Goal: Transaction & Acquisition: Book appointment/travel/reservation

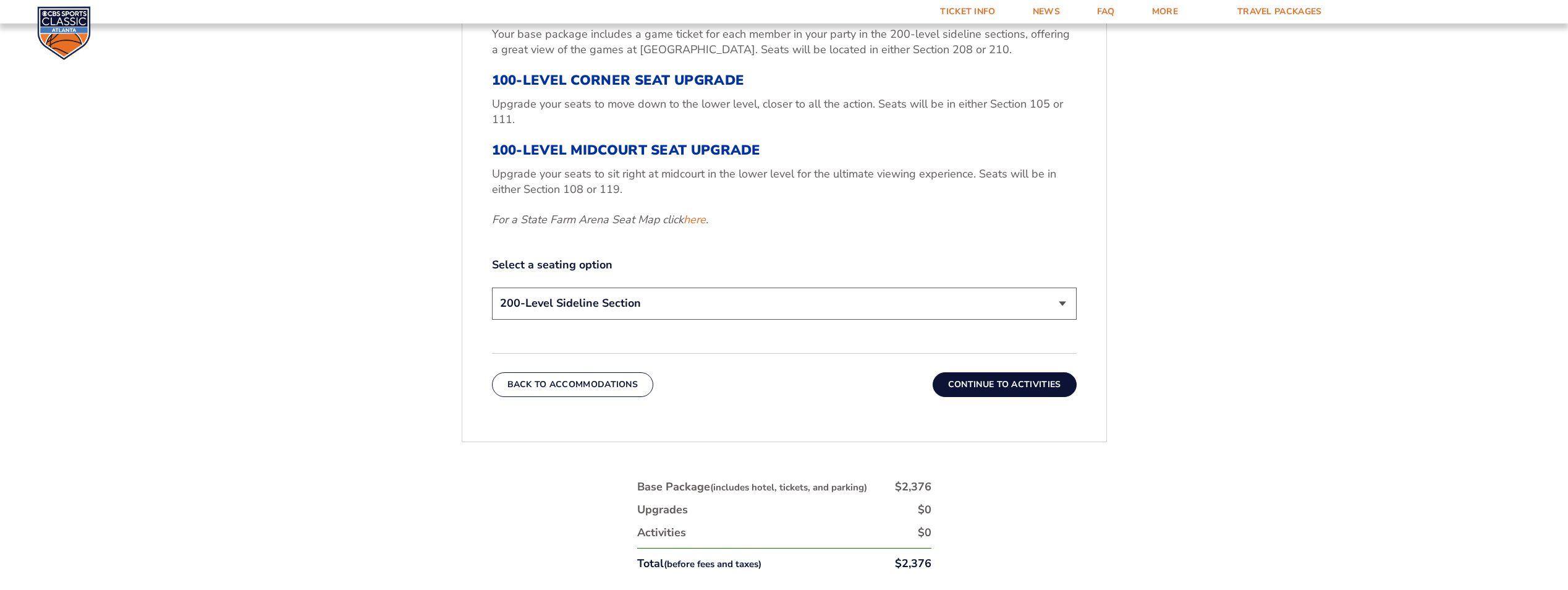
scroll to position [588, 0]
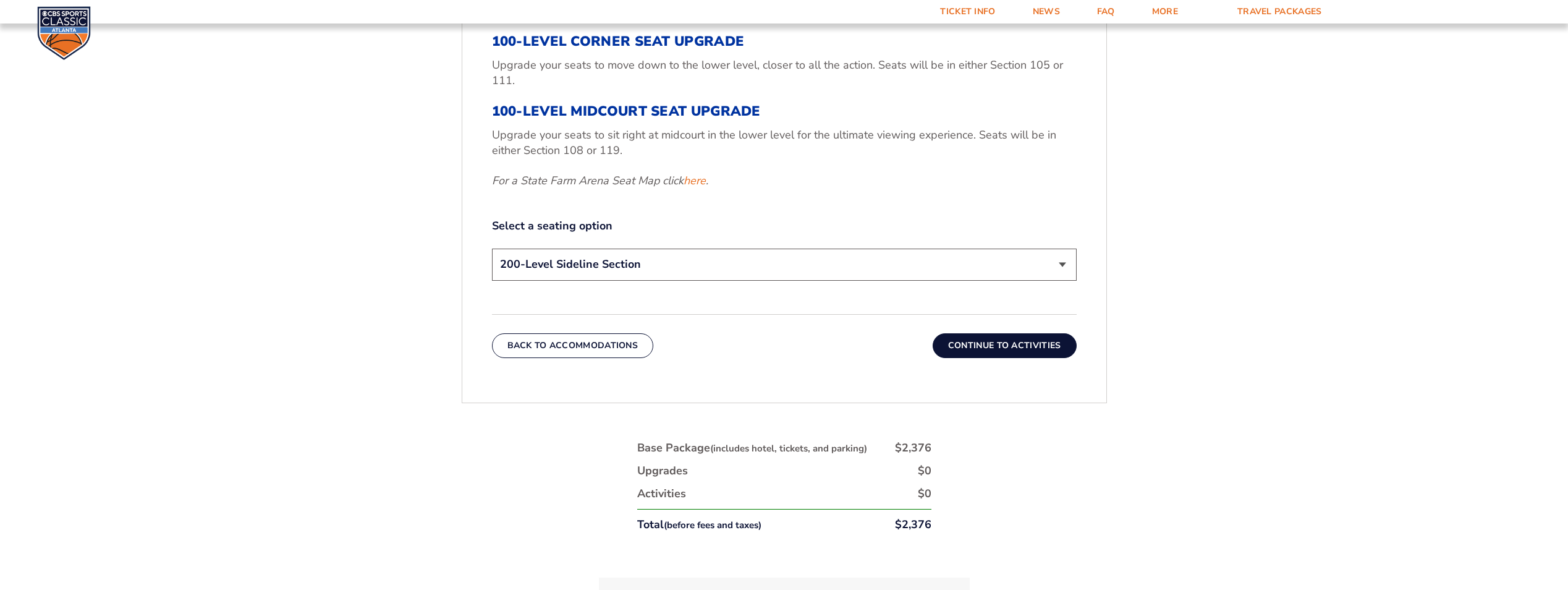
click at [792, 267] on select "200-Level Sideline Section 100-Level Corner Seat Upgrade (+$120 per person) 100…" at bounding box center [784, 264] width 585 height 32
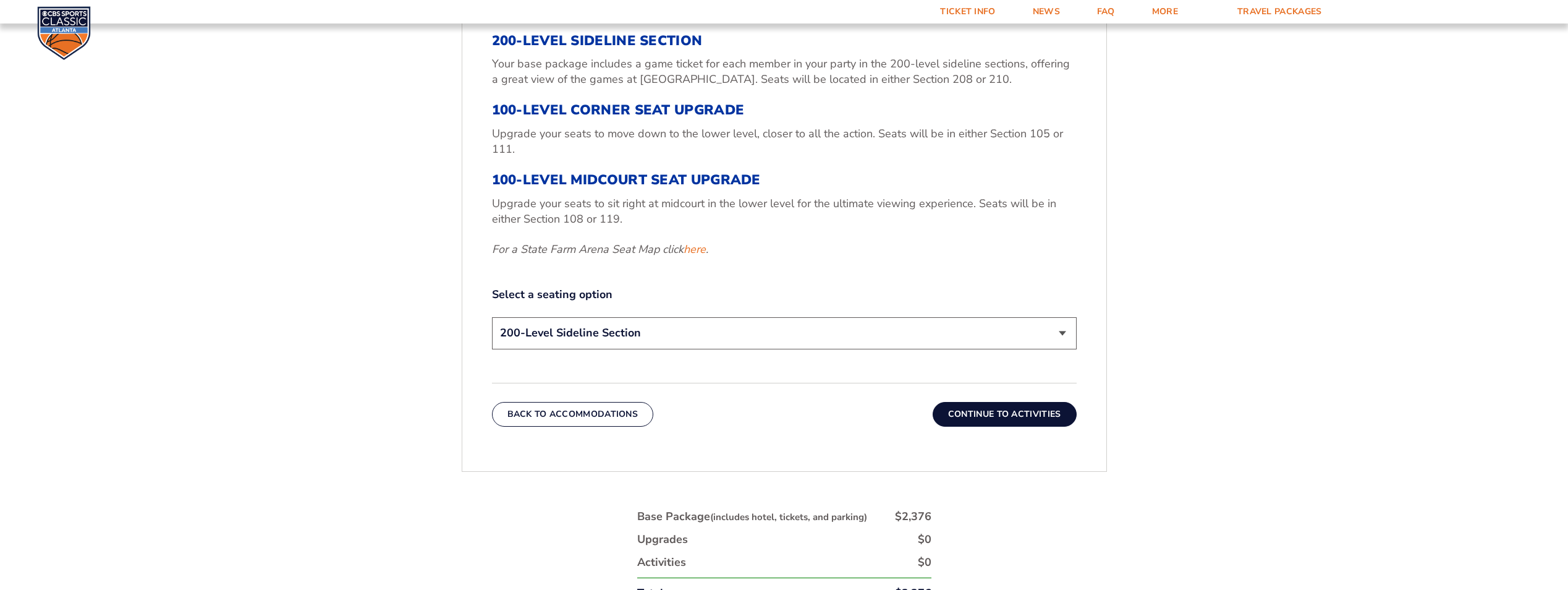
scroll to position [526, 0]
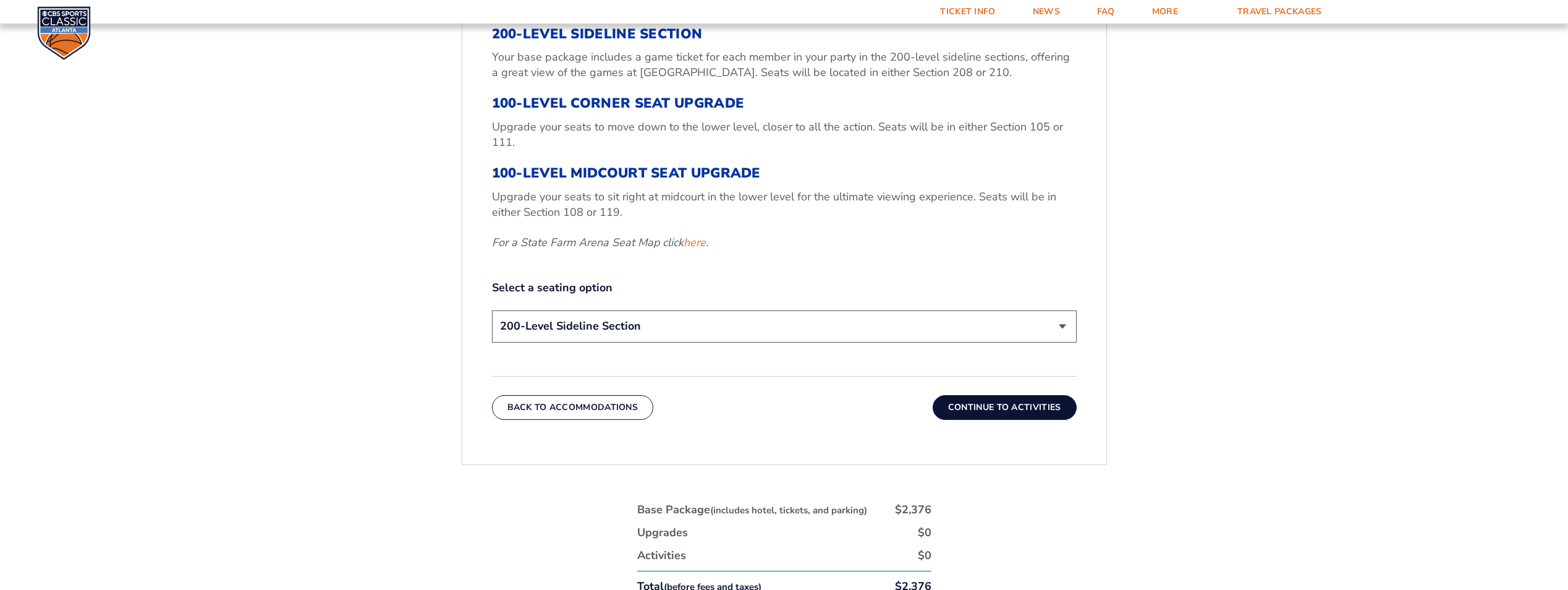
click at [691, 310] on div "Select a seating option 200-Level Sideline Section 100-Level Corner Seat Upgrad…" at bounding box center [784, 312] width 585 height 65
click at [694, 330] on select "200-Level Sideline Section 100-Level Corner Seat Upgrade (+$120 per person) 100…" at bounding box center [784, 326] width 585 height 32
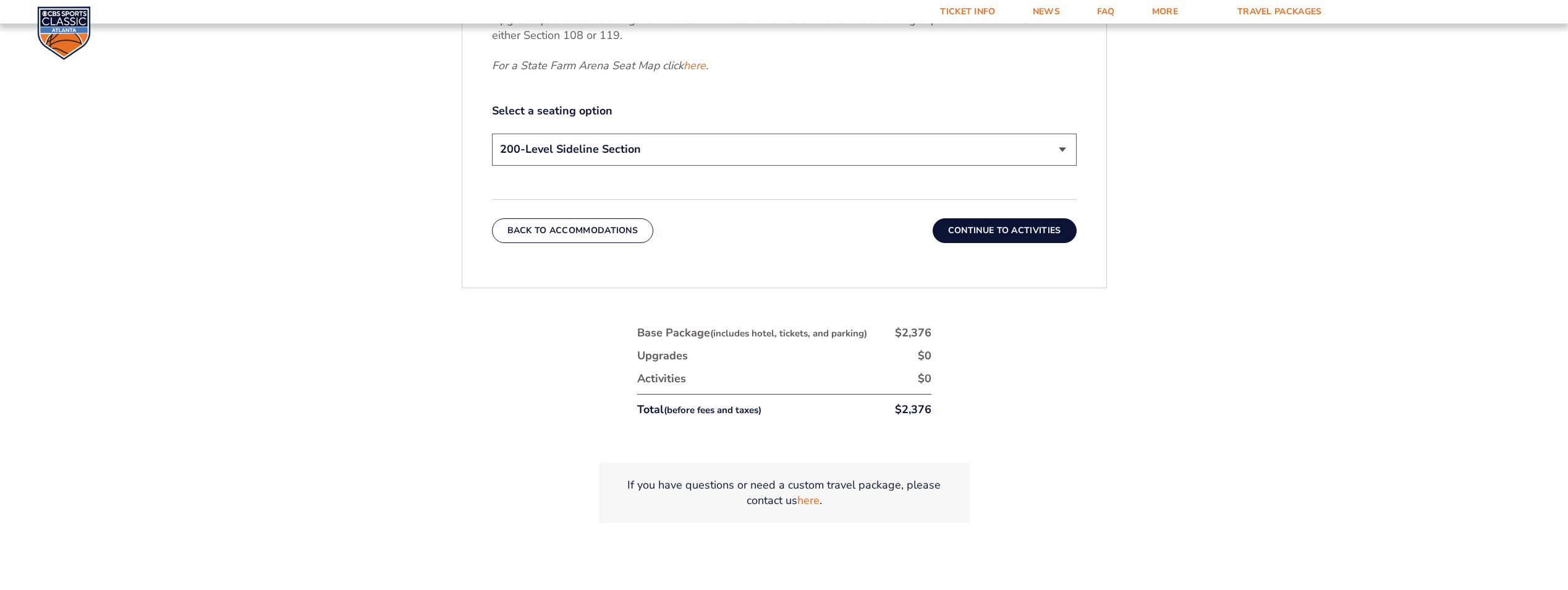
scroll to position [712, 0]
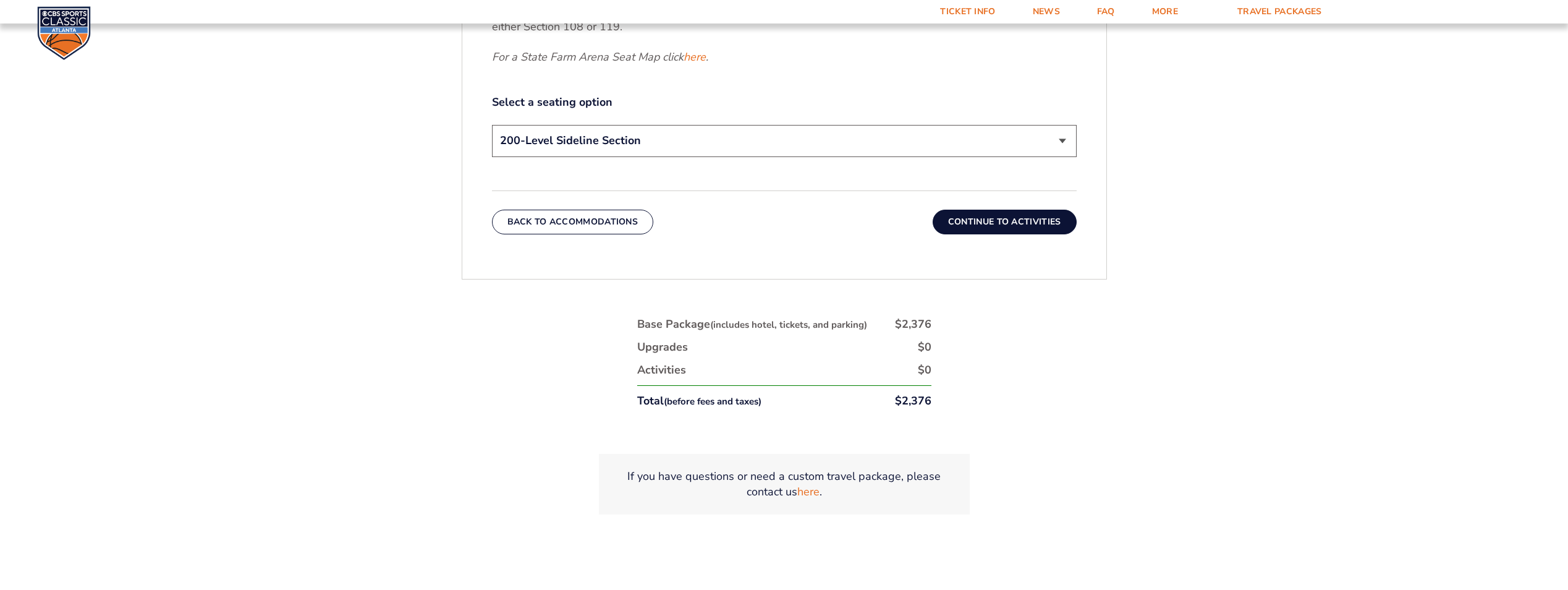
click at [705, 144] on select "200-Level Sideline Section 100-Level Corner Seat Upgrade (+$120 per person) 100…" at bounding box center [784, 141] width 585 height 32
select select "100-Level Midcourt Seat Upgrade"
click at [492, 125] on select "200-Level Sideline Section 100-Level Corner Seat Upgrade (+$120 per person) 100…" at bounding box center [784, 141] width 585 height 32
click at [982, 221] on button "Continue To Activities" at bounding box center [1004, 221] width 144 height 25
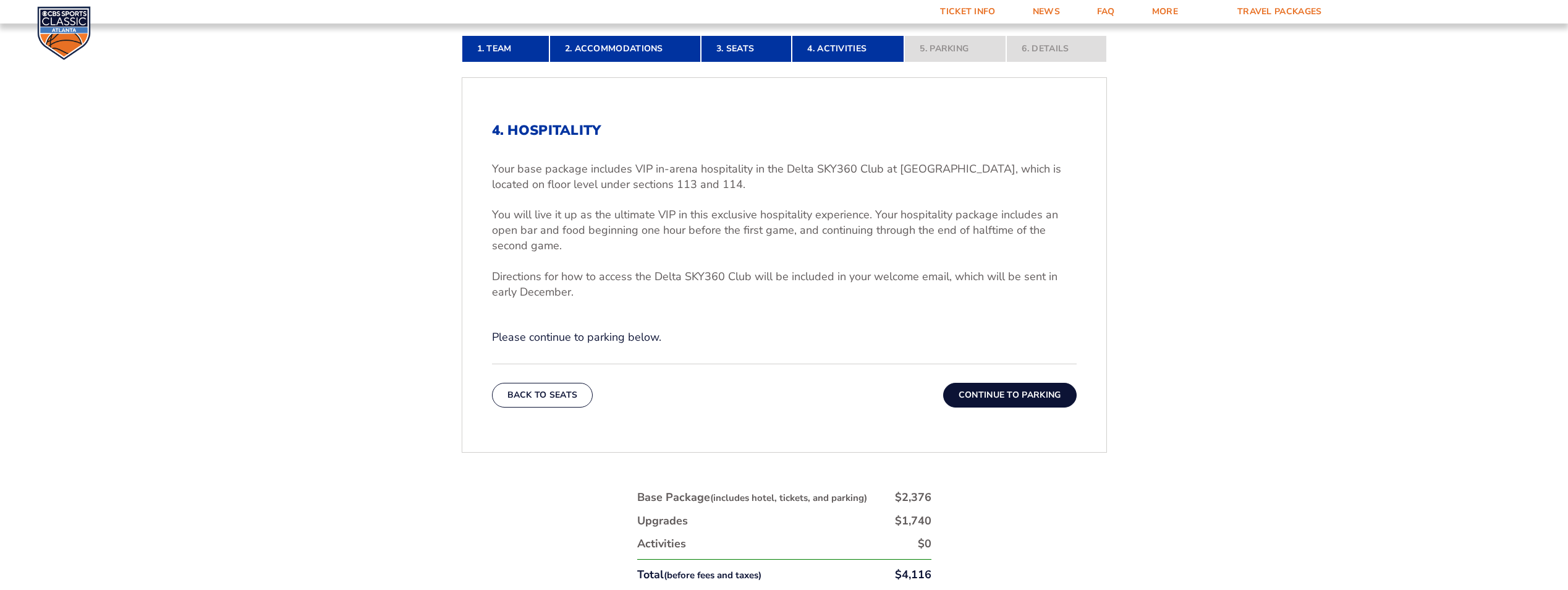
scroll to position [403, 0]
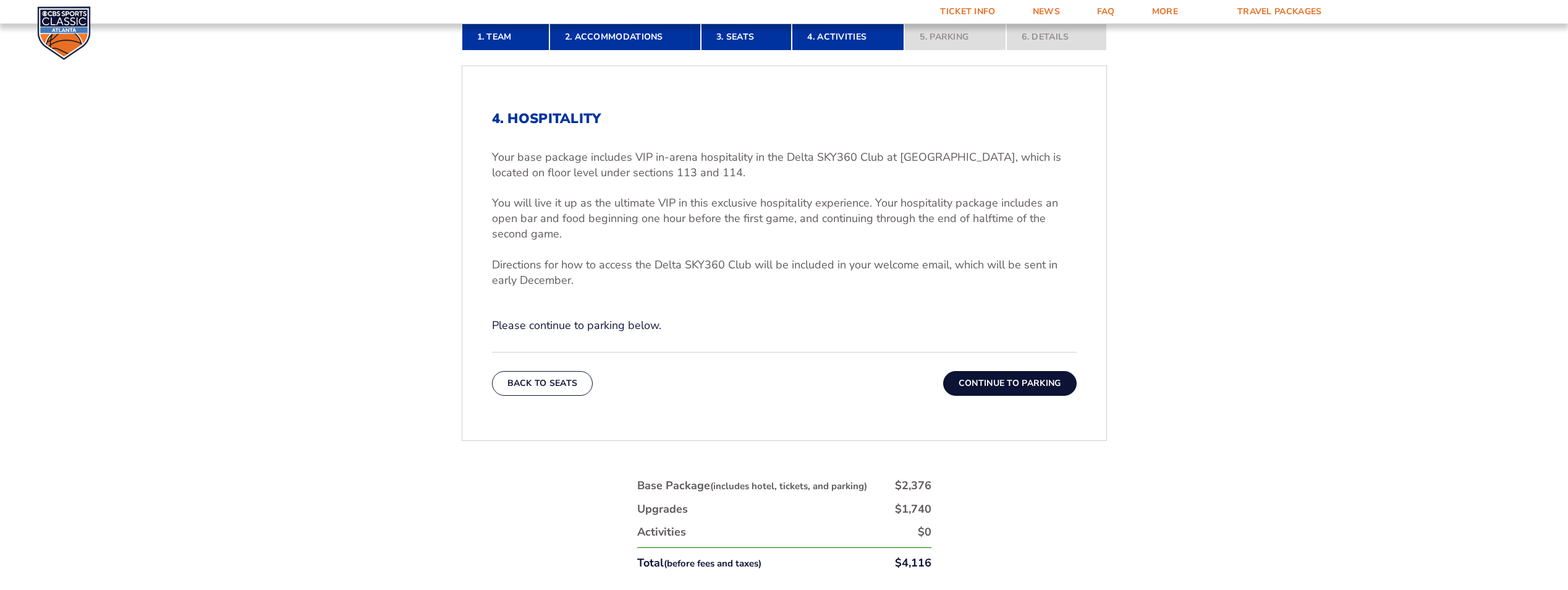
drag, startPoint x: 980, startPoint y: 379, endPoint x: 707, endPoint y: 373, distance: 273.1
click at [785, 365] on div "Back To Seats Continue To Parking" at bounding box center [784, 373] width 585 height 44
click at [529, 371] on button "Back To Seats" at bounding box center [542, 383] width 102 height 25
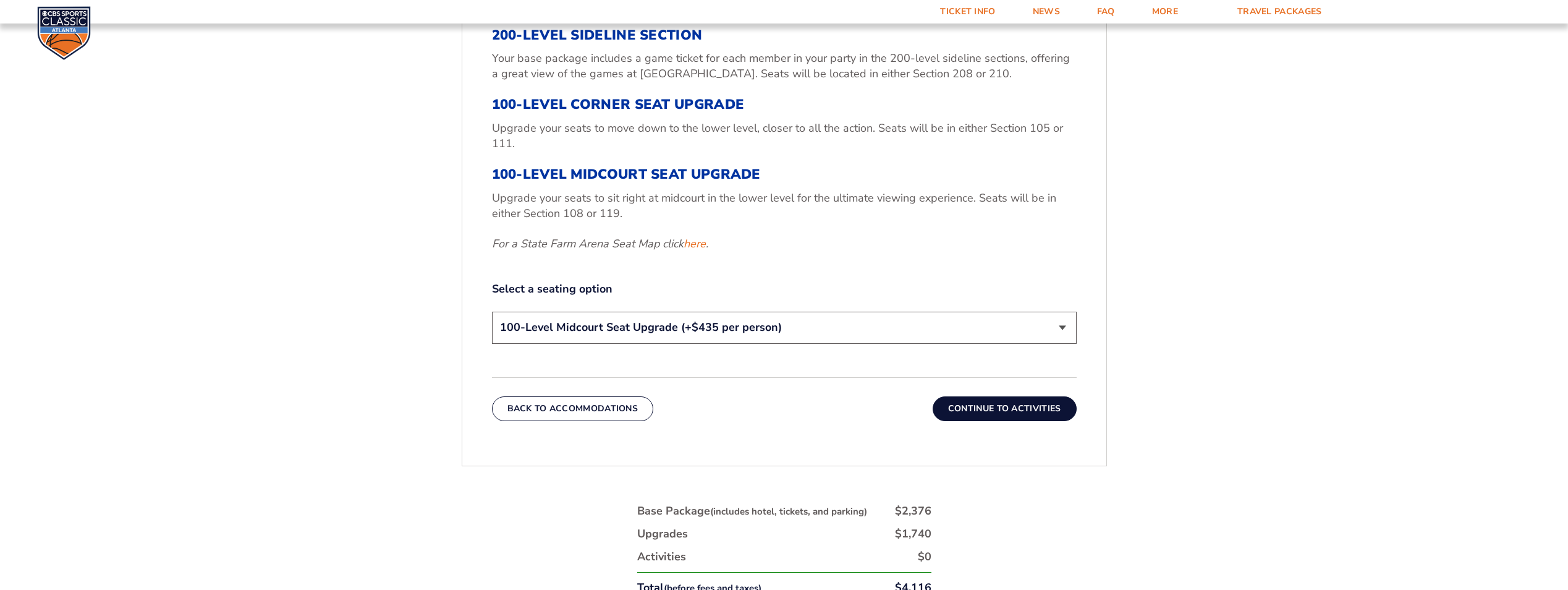
scroll to position [526, 0]
click at [689, 242] on link "here" at bounding box center [695, 242] width 23 height 16
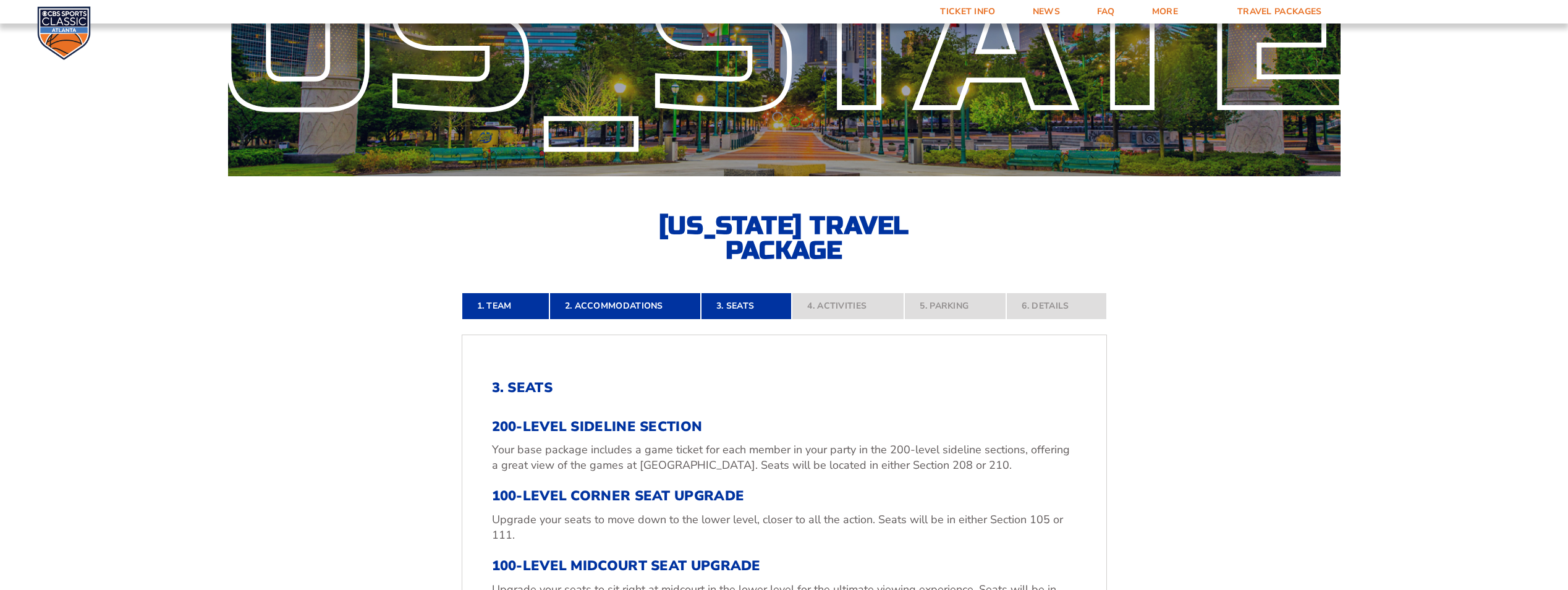
scroll to position [32, 0]
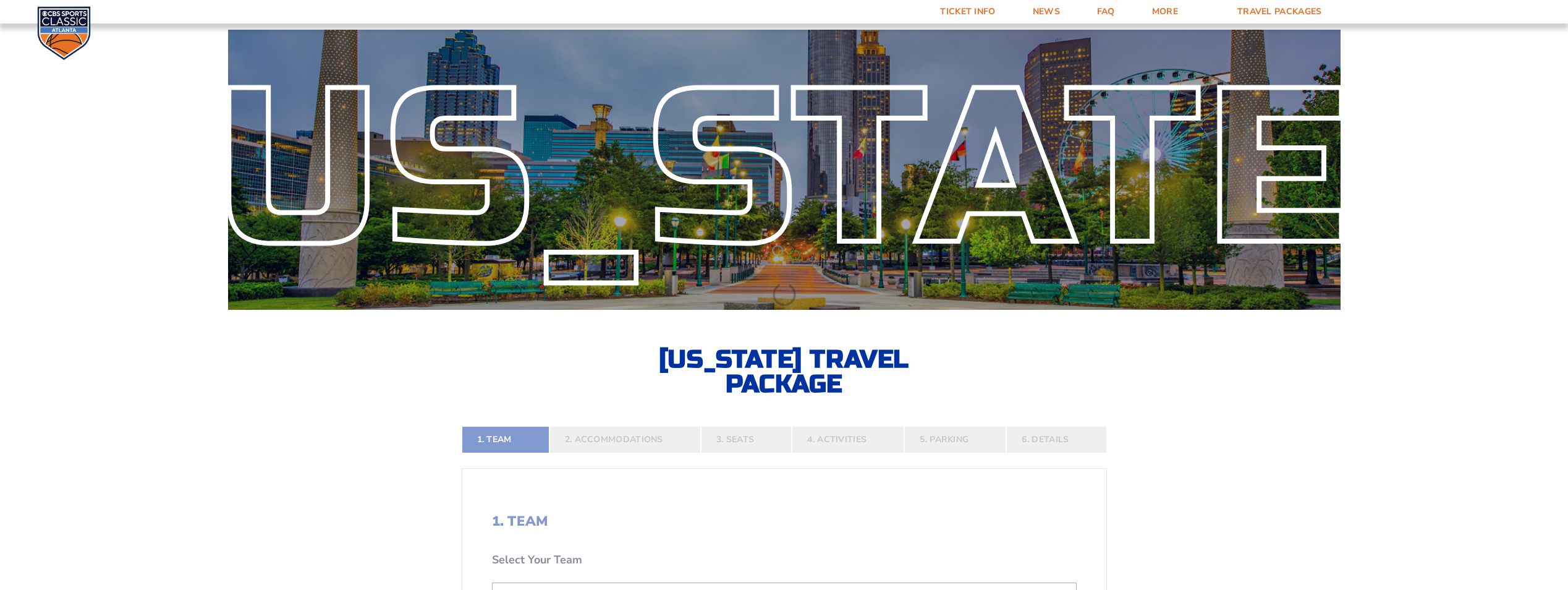
select select "12956"
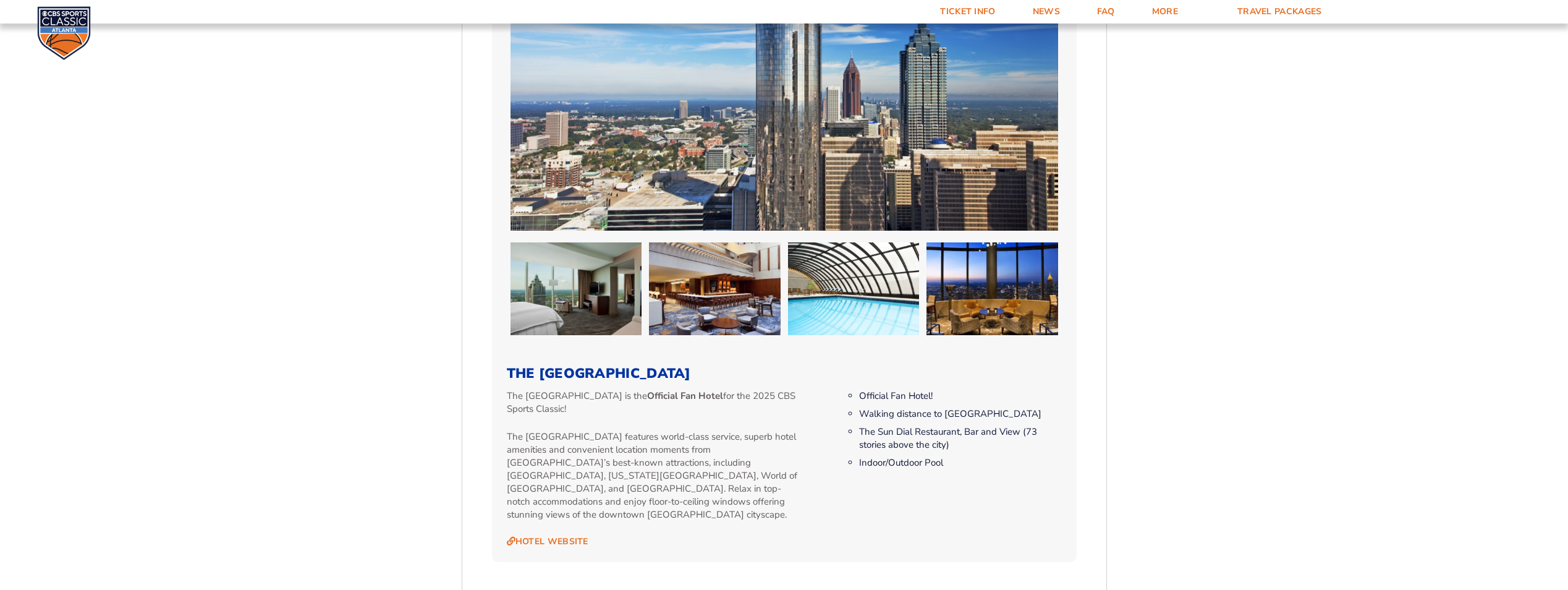
scroll to position [588, 0]
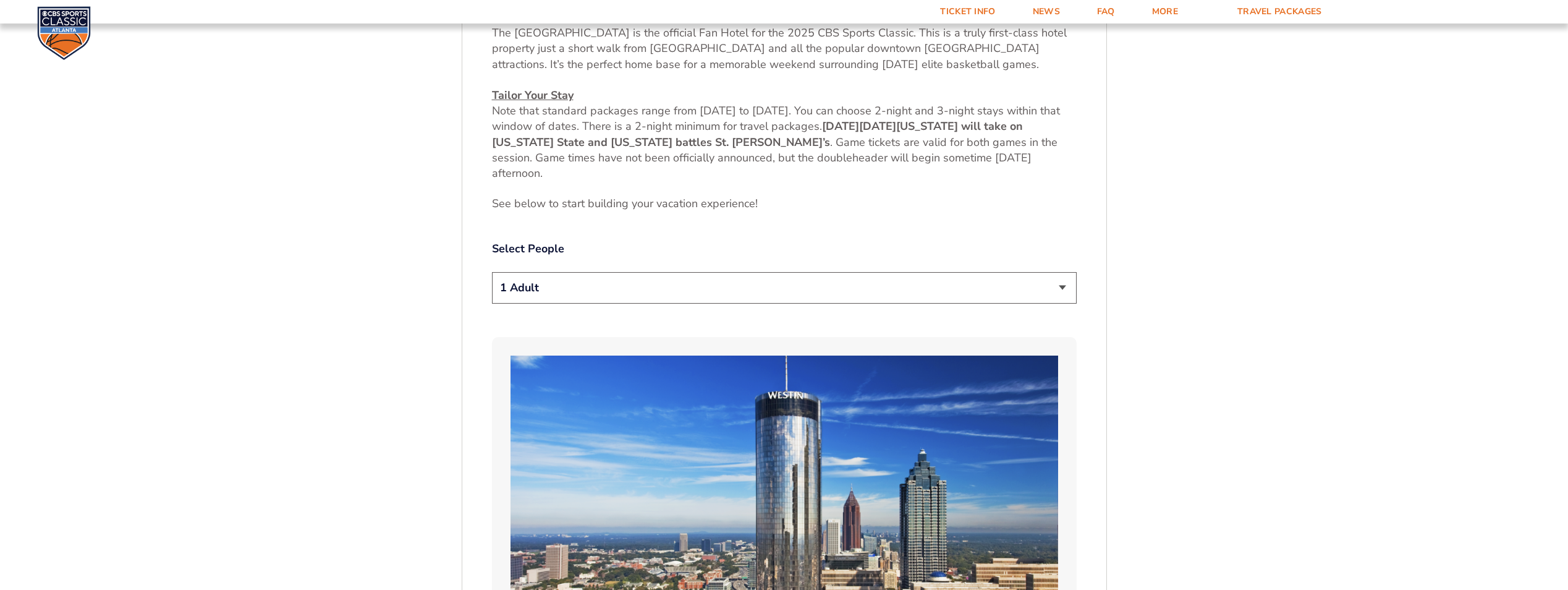
click at [1052, 282] on select "1 Adult 2 Adults 3 Adults 4 Adults 2 Adults + 1 Child 2 Adults + 2 Children 2 A…" at bounding box center [784, 287] width 585 height 32
select select "4 Adults"
click at [492, 272] on select "1 Adult 2 Adults 3 Adults 4 Adults 2 Adults + 1 Child 2 Adults + 2 Children 2 A…" at bounding box center [784, 287] width 585 height 32
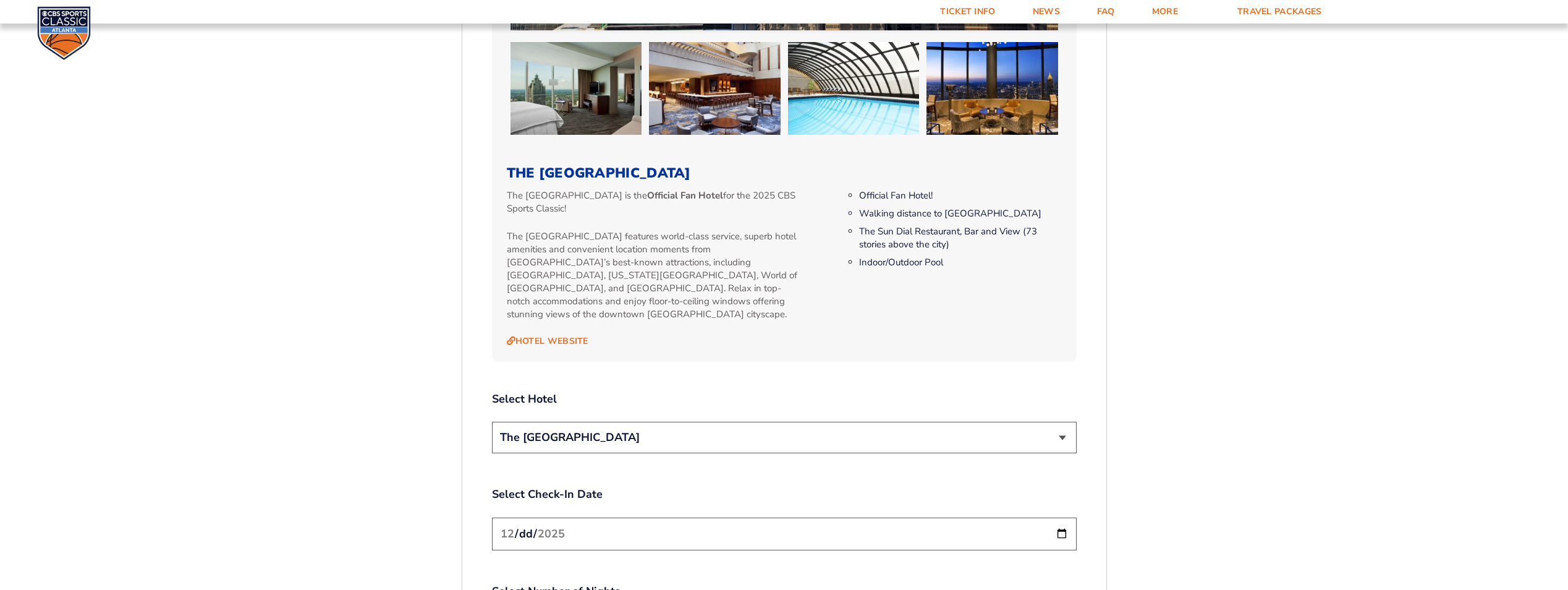
scroll to position [1268, 0]
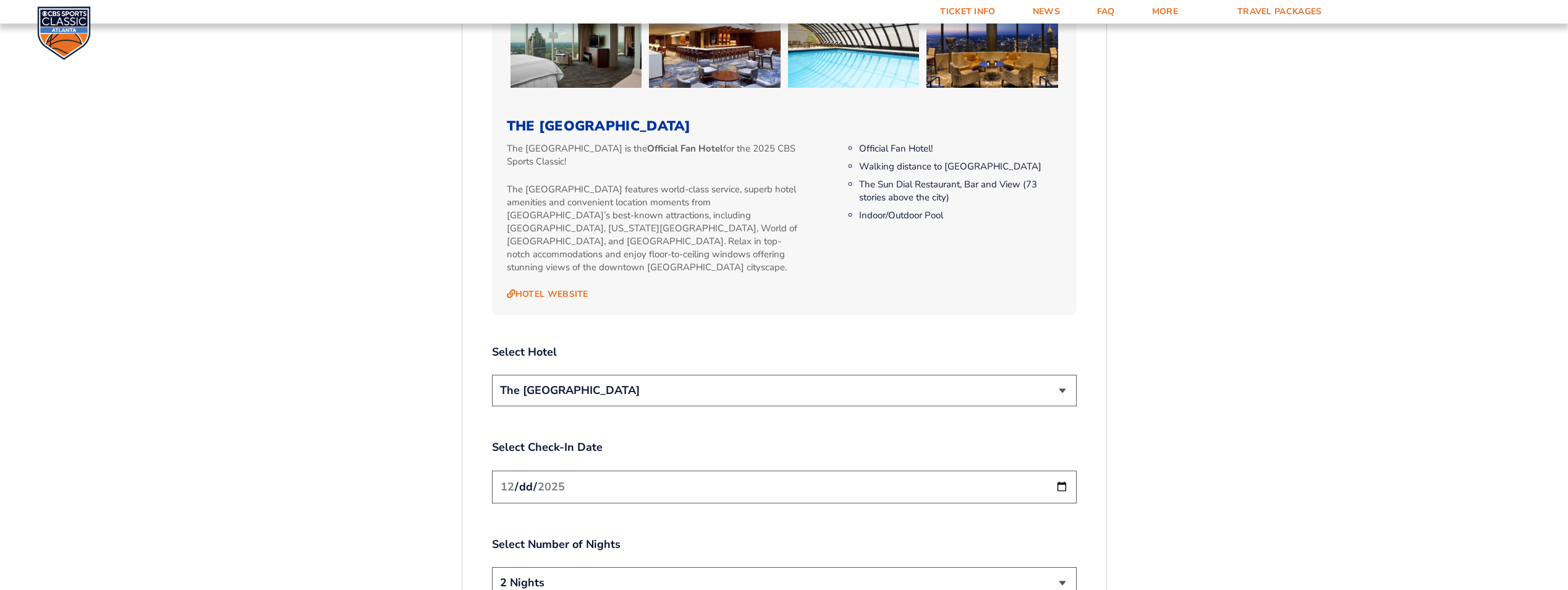
click at [663, 375] on select "The [GEOGRAPHIC_DATA]" at bounding box center [784, 391] width 585 height 32
click at [672, 321] on div "2. Accommodations We look forward to seeing you in [GEOGRAPHIC_DATA] for the 20…" at bounding box center [784, 113] width 585 height 1736
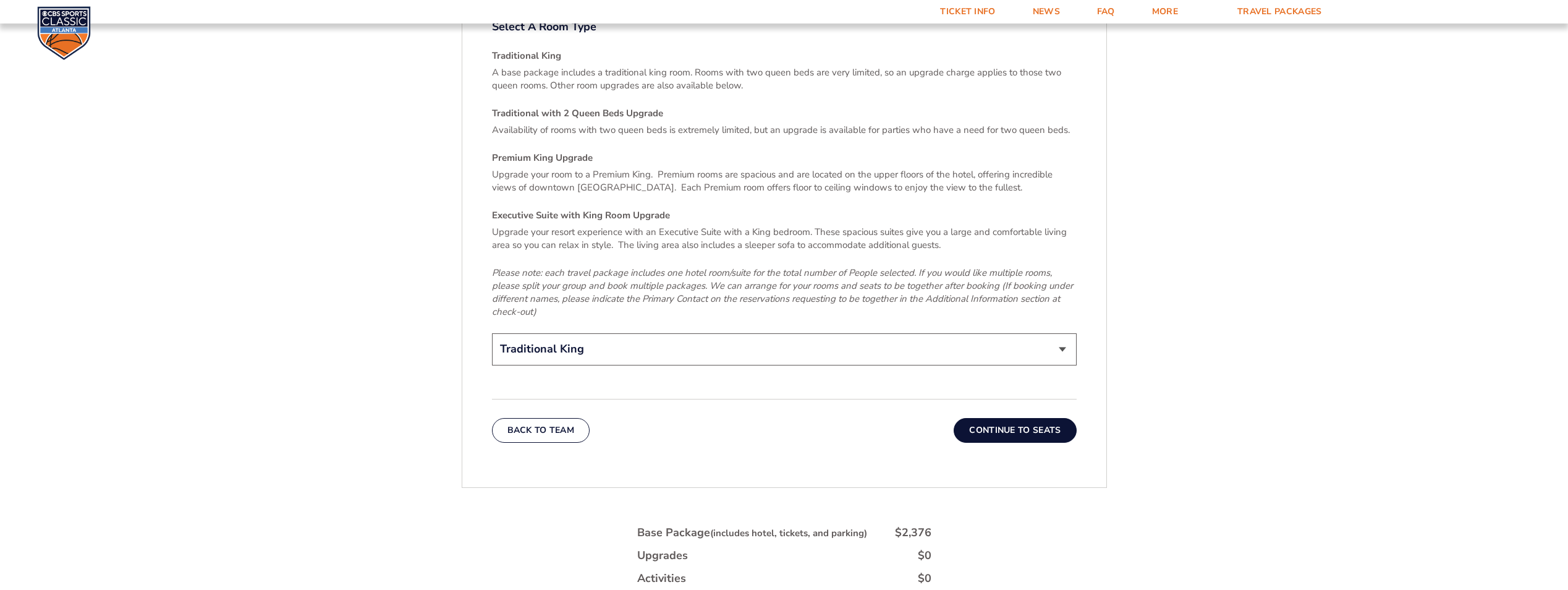
scroll to position [1886, 0]
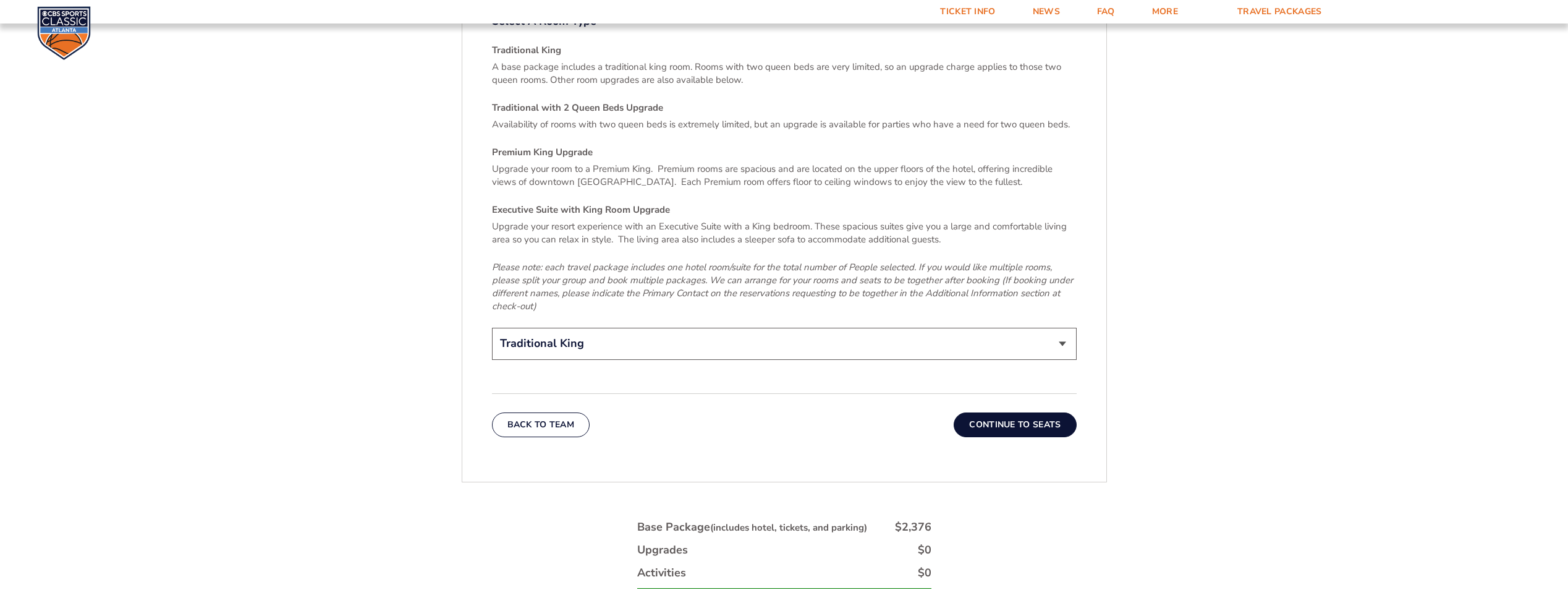
click at [682, 339] on select "Traditional King Traditional with 2 Queen Beds Upgrade (+$45 per night) Premium…" at bounding box center [784, 343] width 585 height 32
select select "Traditional with 2 Queen Beds Upgrade"
click at [492, 327] on select "Traditional King Traditional with 2 Queen Beds Upgrade (+$45 per night) Premium…" at bounding box center [784, 343] width 585 height 32
click at [1006, 412] on button "Continue To Seats" at bounding box center [1015, 424] width 123 height 25
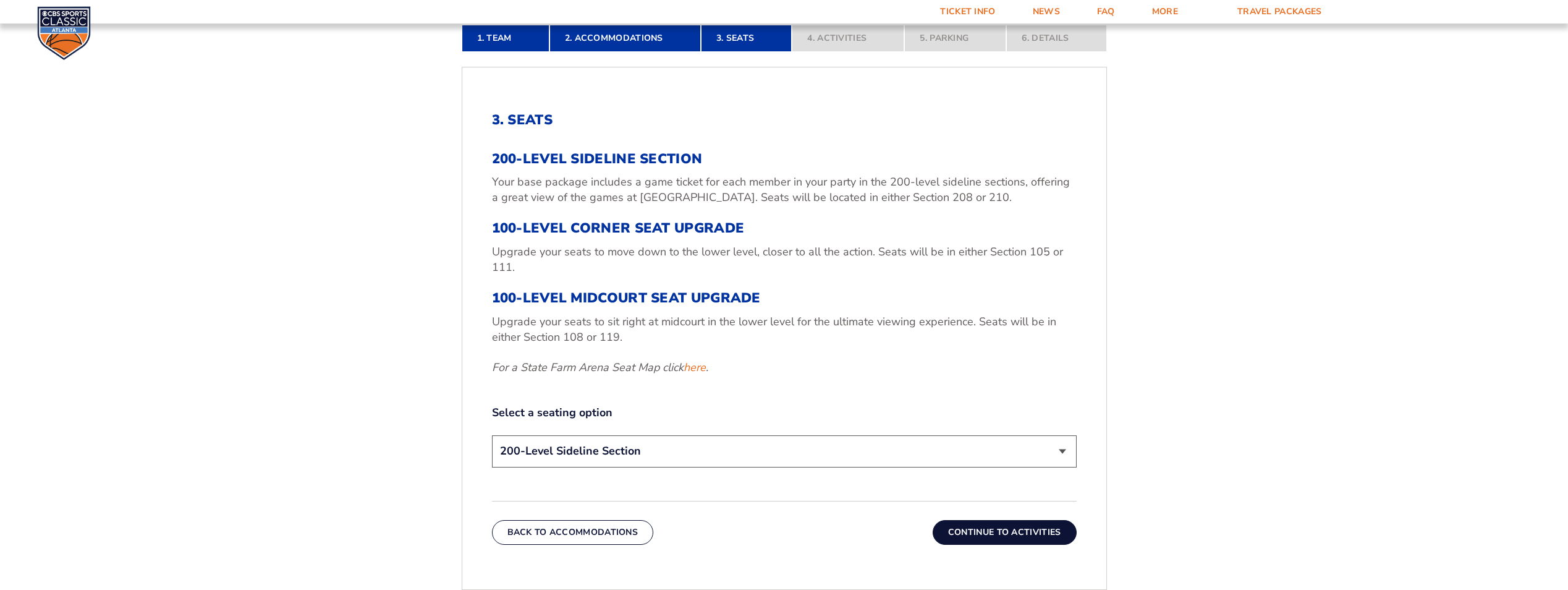
scroll to position [403, 0]
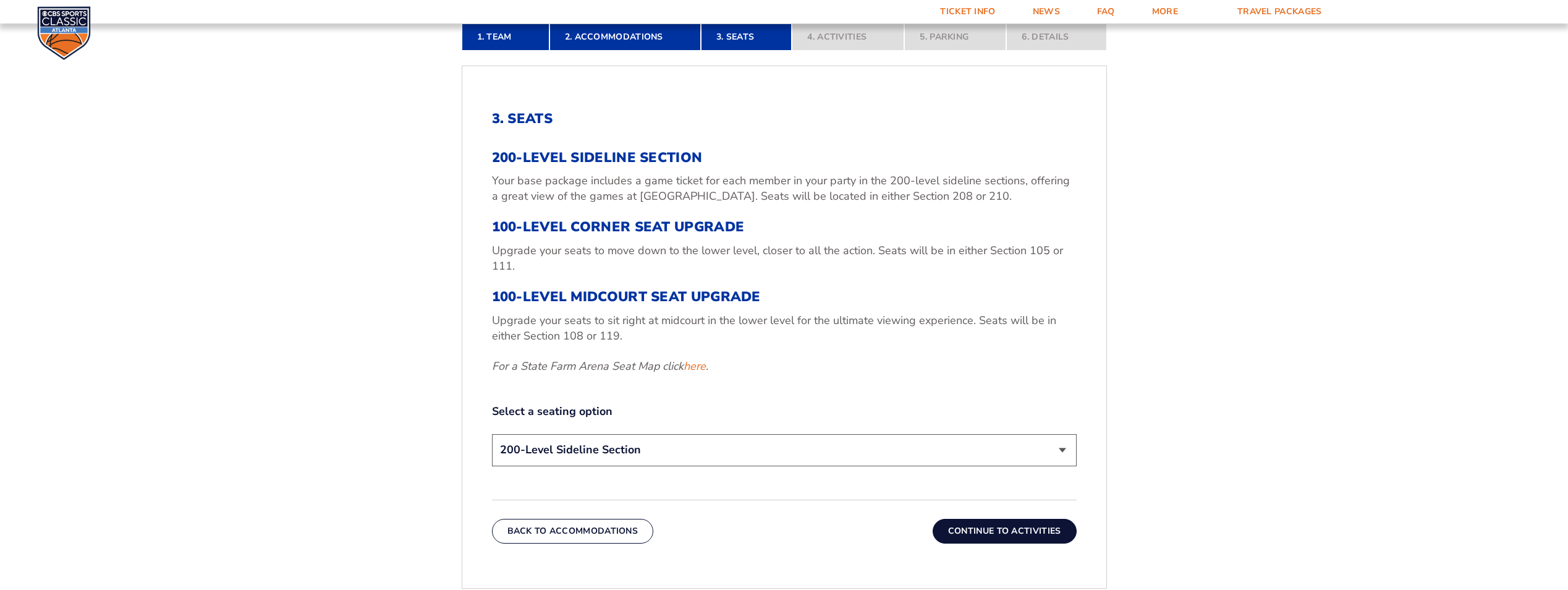
click at [612, 445] on select "200-Level Sideline Section 100-Level Corner Seat Upgrade (+$120 per person) 100…" at bounding box center [784, 450] width 585 height 32
select select "100-Level Midcourt Seat Upgrade"
click at [492, 434] on select "200-Level Sideline Section 100-Level Corner Seat Upgrade (+$120 per person) 100…" at bounding box center [784, 450] width 585 height 32
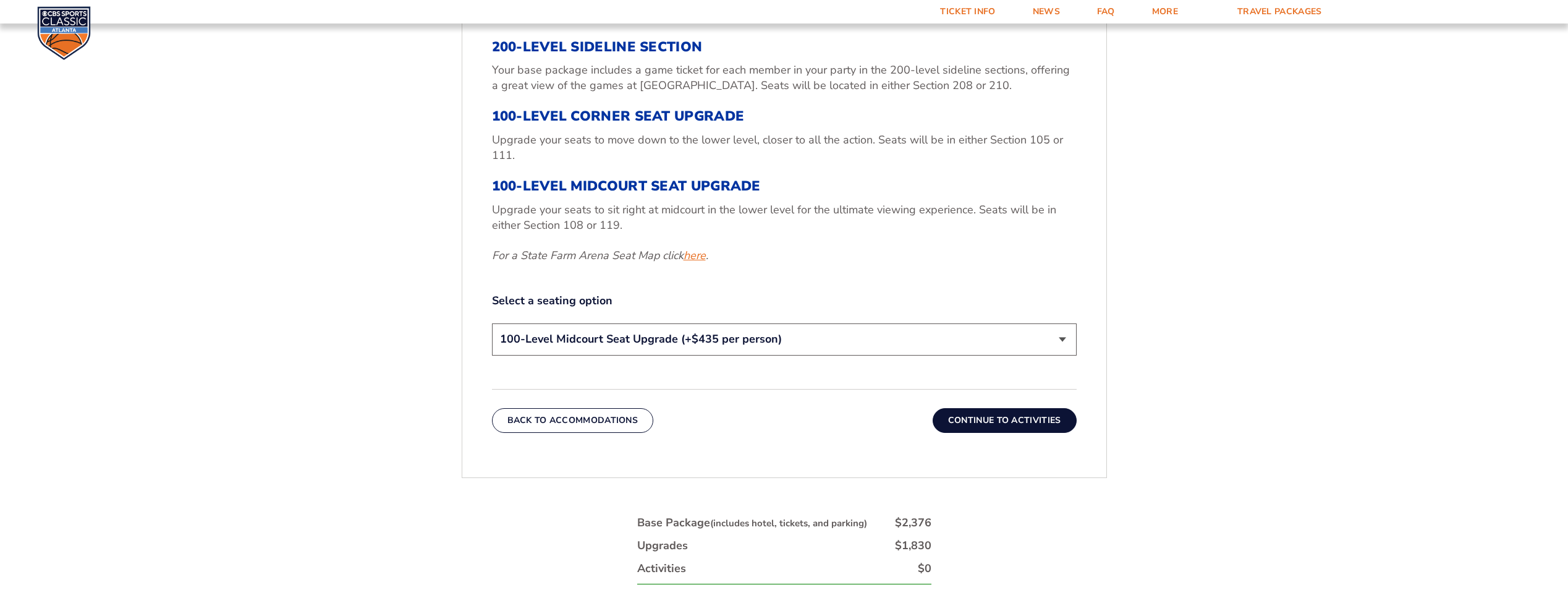
scroll to position [526, 0]
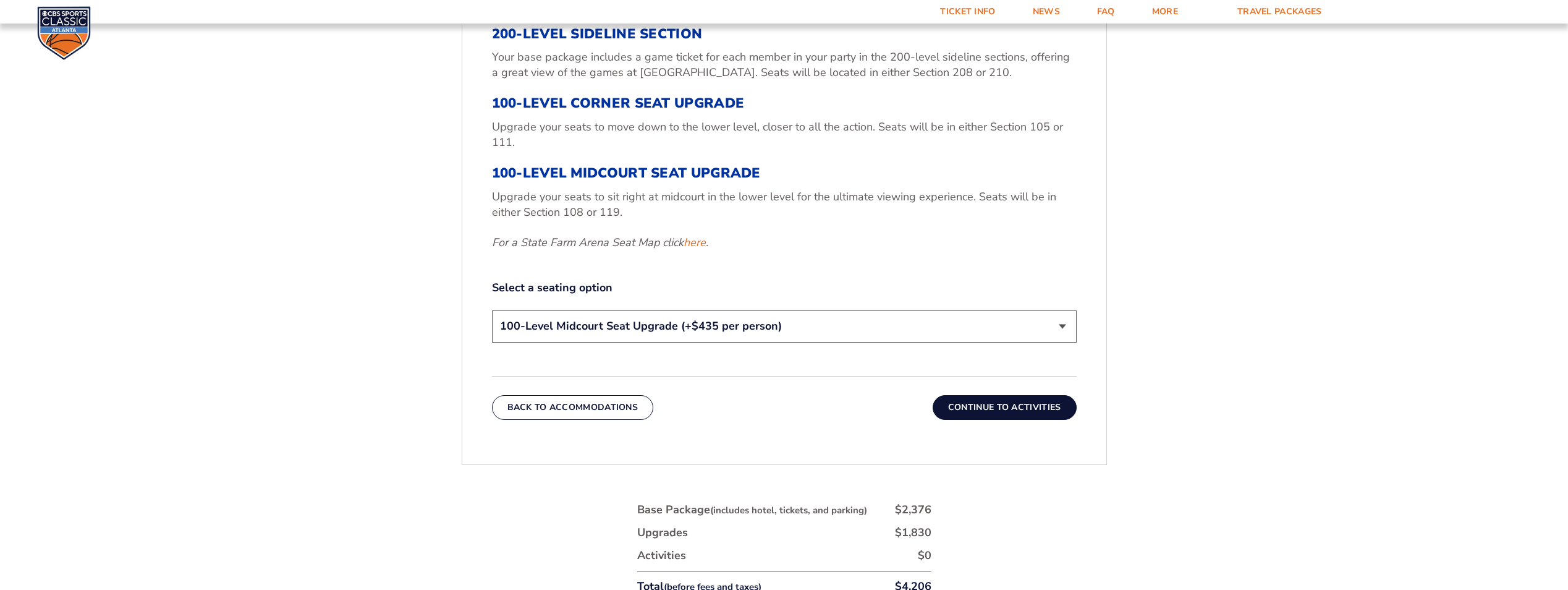
click at [998, 403] on button "Continue To Activities" at bounding box center [1004, 407] width 144 height 25
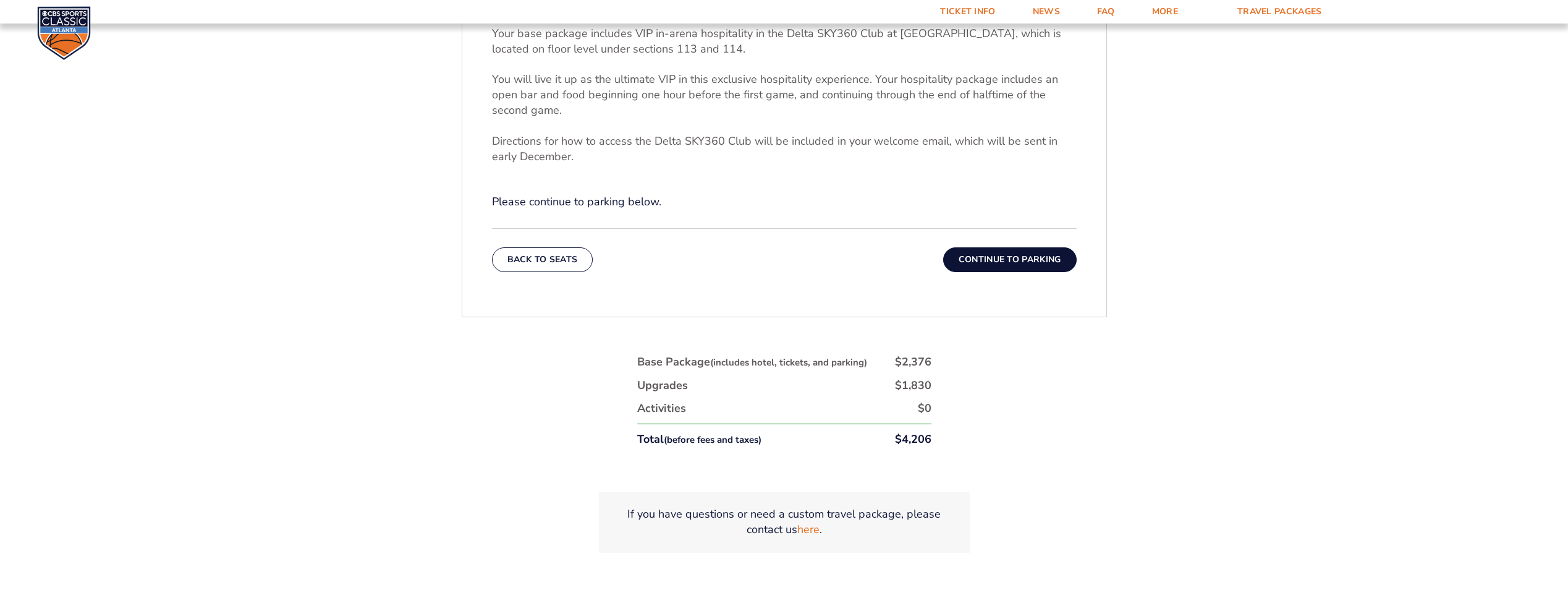
click at [1025, 254] on button "Continue To Parking" at bounding box center [1010, 260] width 133 height 25
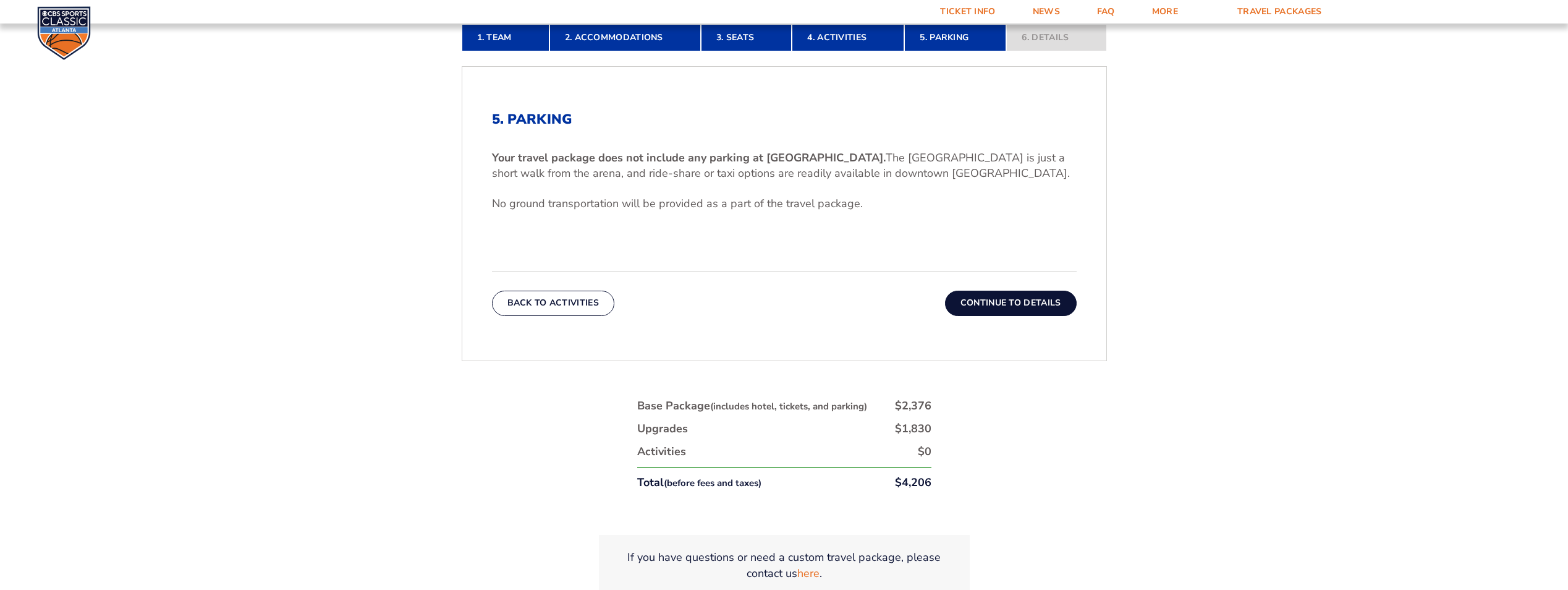
scroll to position [403, 0]
click at [1026, 303] on button "Continue To Details" at bounding box center [1010, 302] width 132 height 25
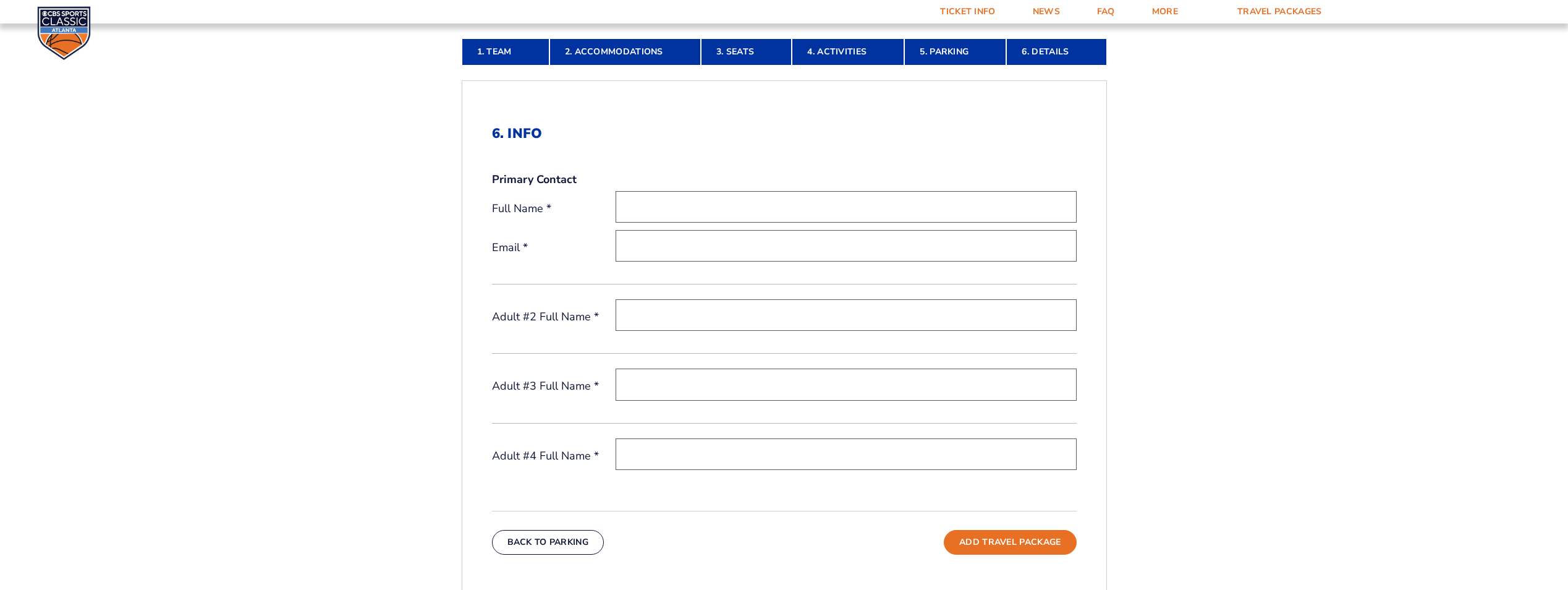
scroll to position [341, 0]
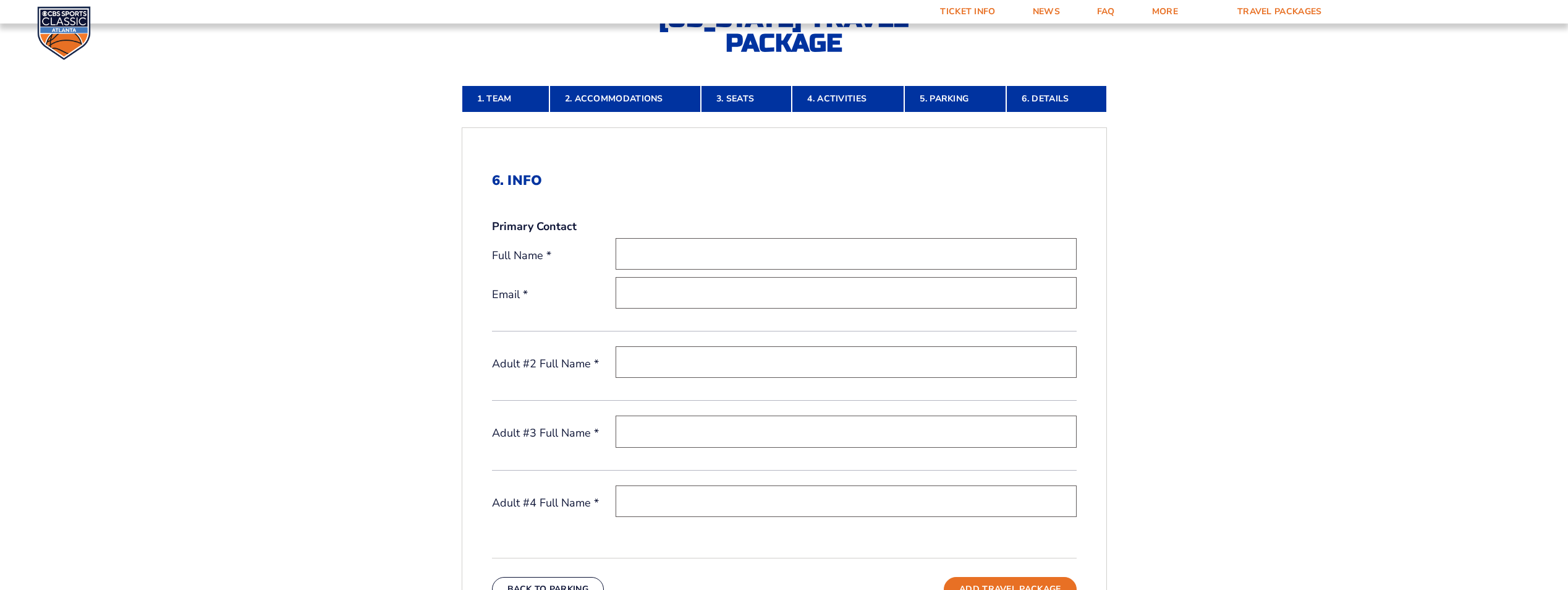
click at [698, 254] on input "text" at bounding box center [846, 254] width 461 height 32
type input "[PERSON_NAME] [PERSON_NAME]"
type input "[EMAIL_ADDRESS][DOMAIN_NAME]"
drag, startPoint x: 716, startPoint y: 252, endPoint x: 895, endPoint y: 237, distance: 179.6
click at [895, 238] on input "[PERSON_NAME] [PERSON_NAME]" at bounding box center [846, 254] width 461 height 32
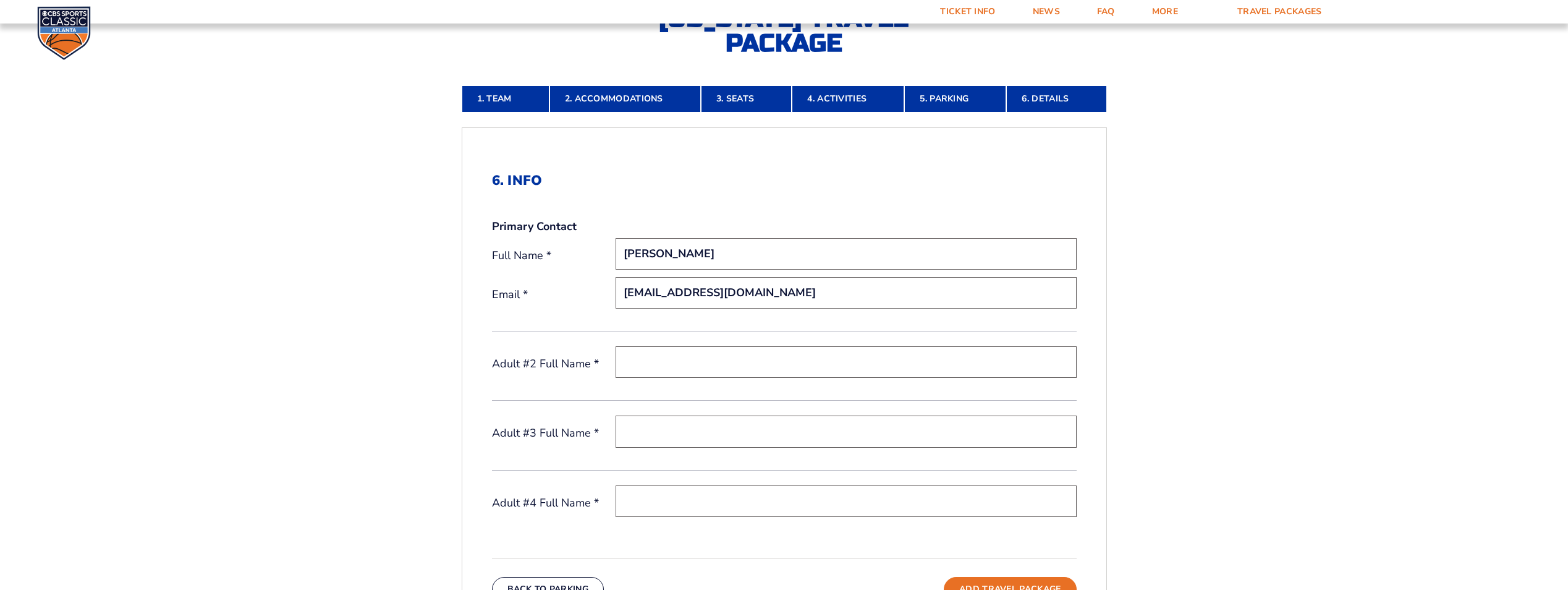
type input "[PERSON_NAME]"
click at [797, 211] on div "6. Info Primary Contact Full Name * [PERSON_NAME] Email * [EMAIL_ADDRESS][DOMAI…" at bounding box center [784, 355] width 585 height 366
click at [658, 357] on input "text" at bounding box center [846, 362] width 461 height 32
type input "[PERSON_NAME]"
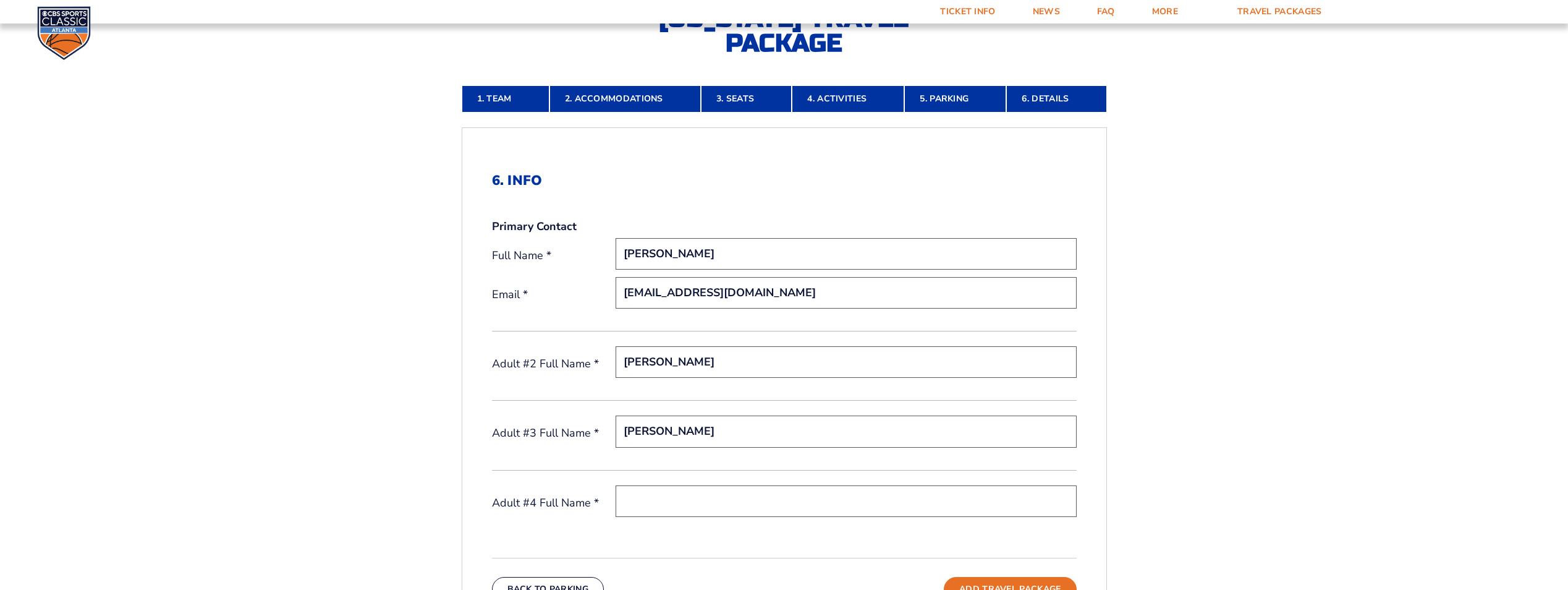
type input "[PERSON_NAME]"
drag, startPoint x: 826, startPoint y: 353, endPoint x: 628, endPoint y: 371, distance: 198.8
click at [628, 371] on input "[PERSON_NAME] [PERSON_NAME]" at bounding box center [846, 362] width 461 height 32
type input "J"
type input "[PERSON_NAME]"
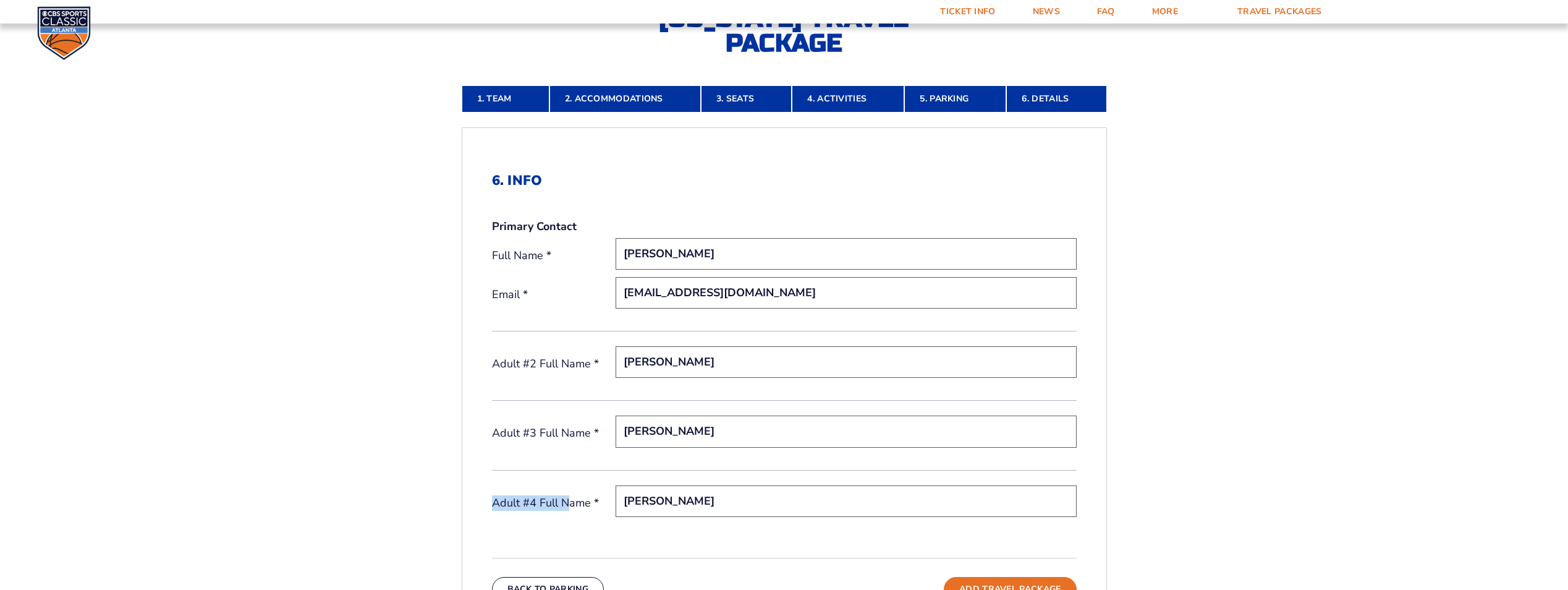
drag, startPoint x: 640, startPoint y: 496, endPoint x: 566, endPoint y: 508, distance: 75.0
click at [566, 508] on div "Primary Contact Full Name * [PERSON_NAME] Email * [EMAIL_ADDRESS][DOMAIN_NAME] …" at bounding box center [784, 379] width 585 height 321
drag, startPoint x: 566, startPoint y: 508, endPoint x: 589, endPoint y: 506, distance: 23.1
click at [589, 506] on div "Adult #4 Full Name * [PERSON_NAME]" at bounding box center [784, 503] width 585 height 35
type input "[PERSON_NAME]"
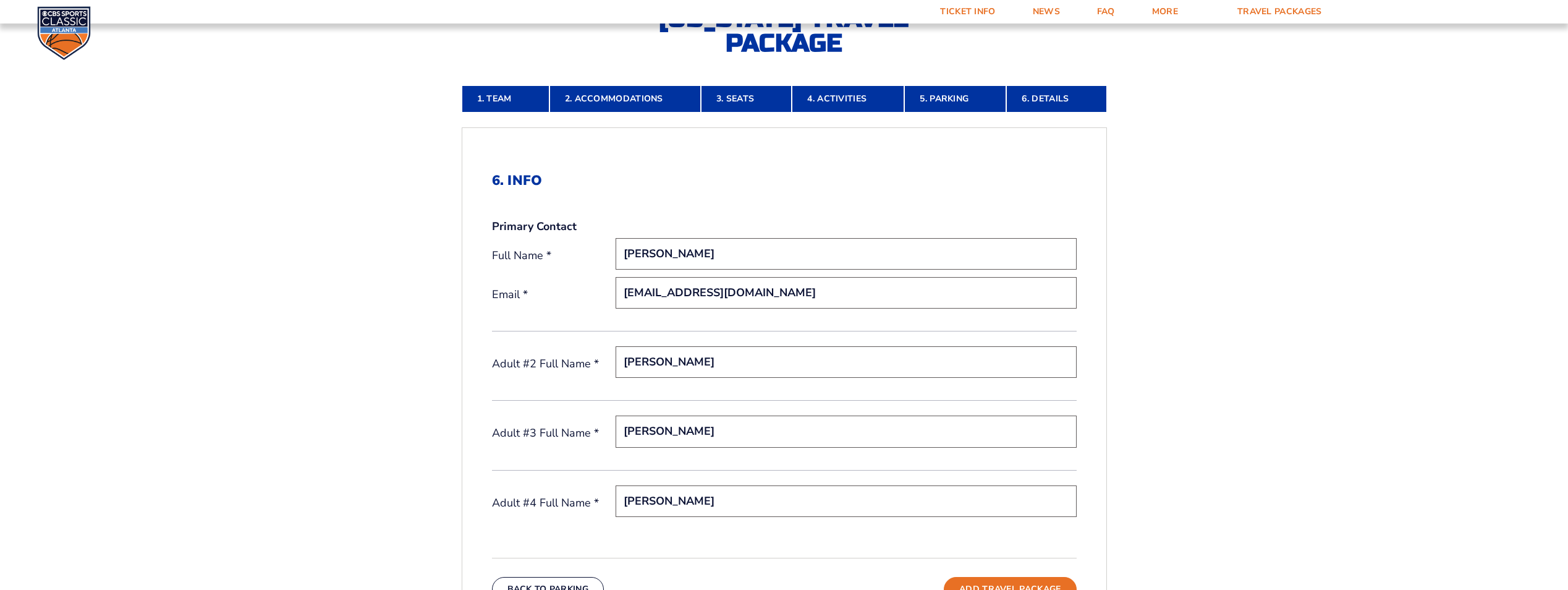
click at [777, 455] on div "Adult #3 Full Name * [PERSON_NAME]" at bounding box center [784, 442] width 585 height 54
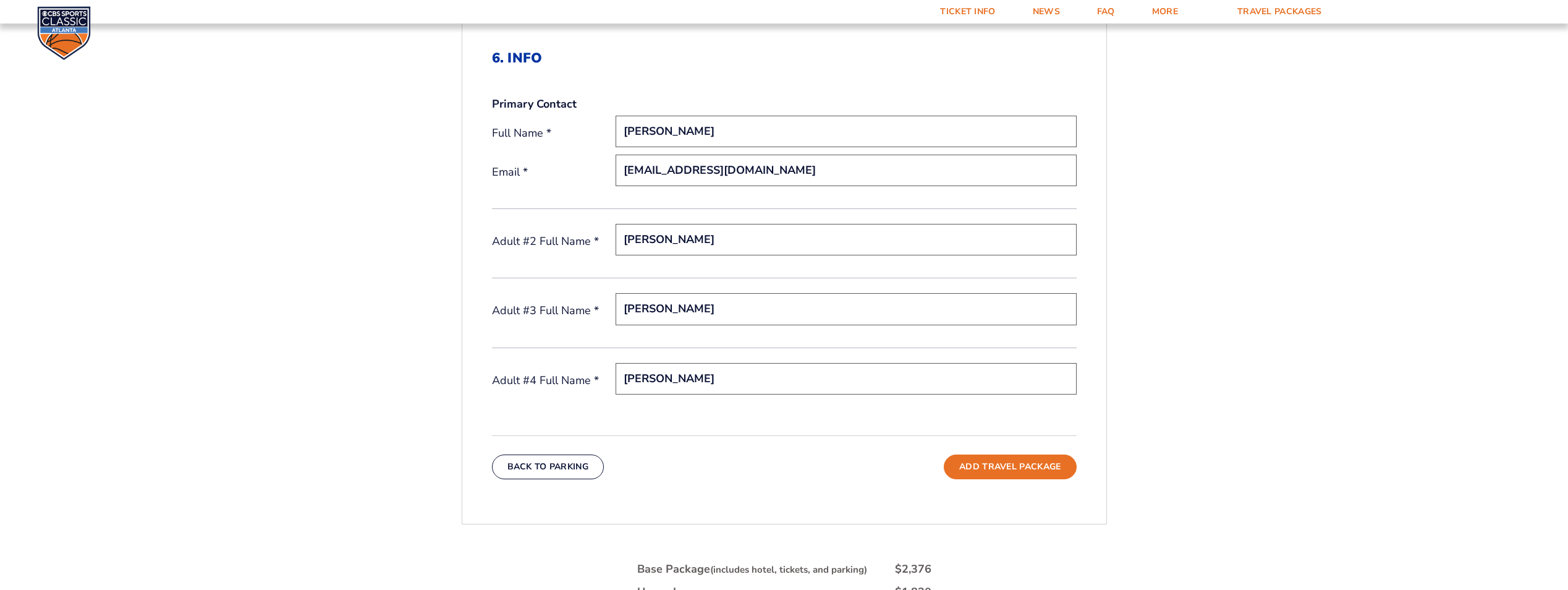
scroll to position [464, 0]
click at [974, 473] on button "Add Travel Package" at bounding box center [1010, 465] width 132 height 25
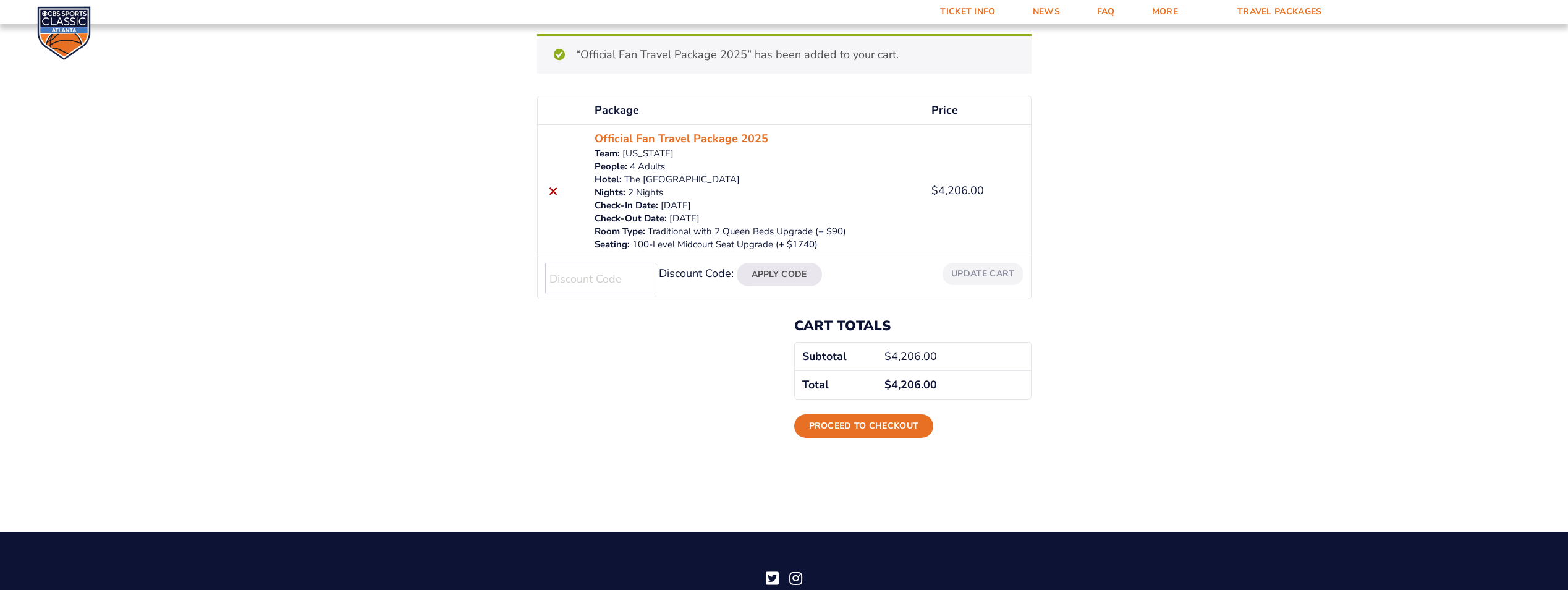
scroll to position [185, 0]
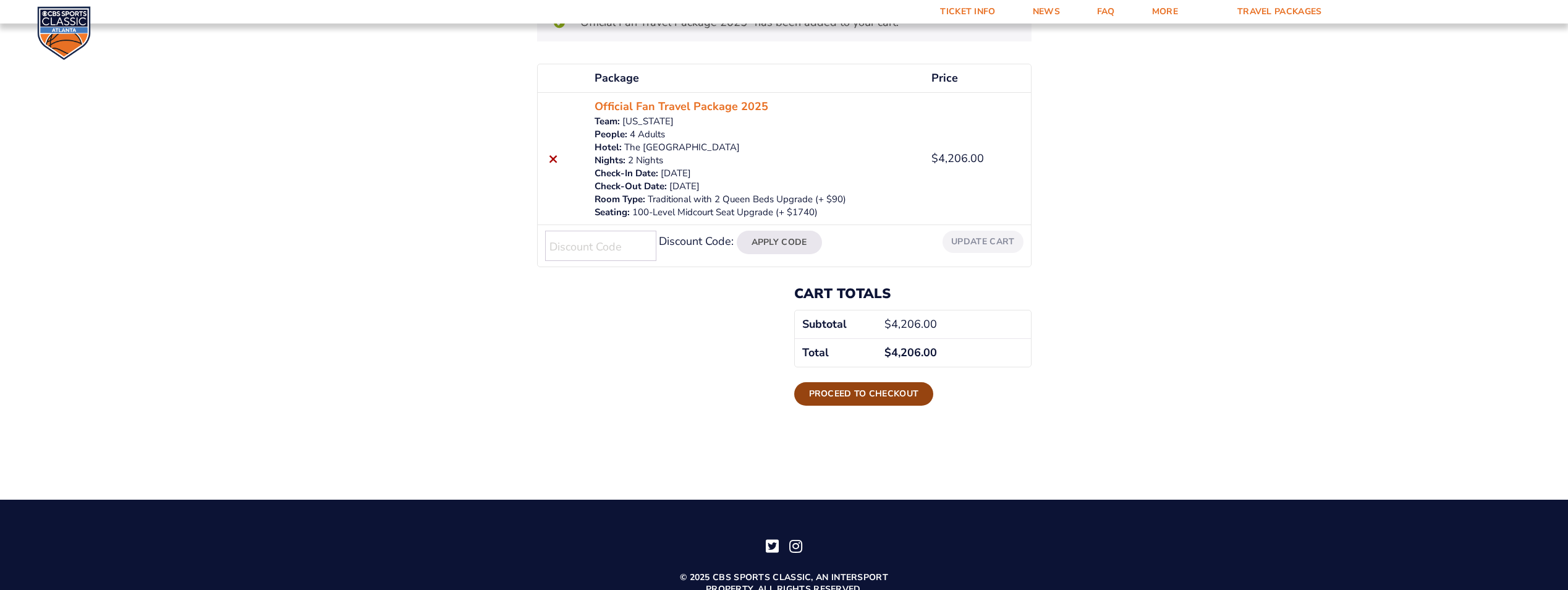
click at [815, 390] on link "Proceed to checkout" at bounding box center [865, 394] width 140 height 23
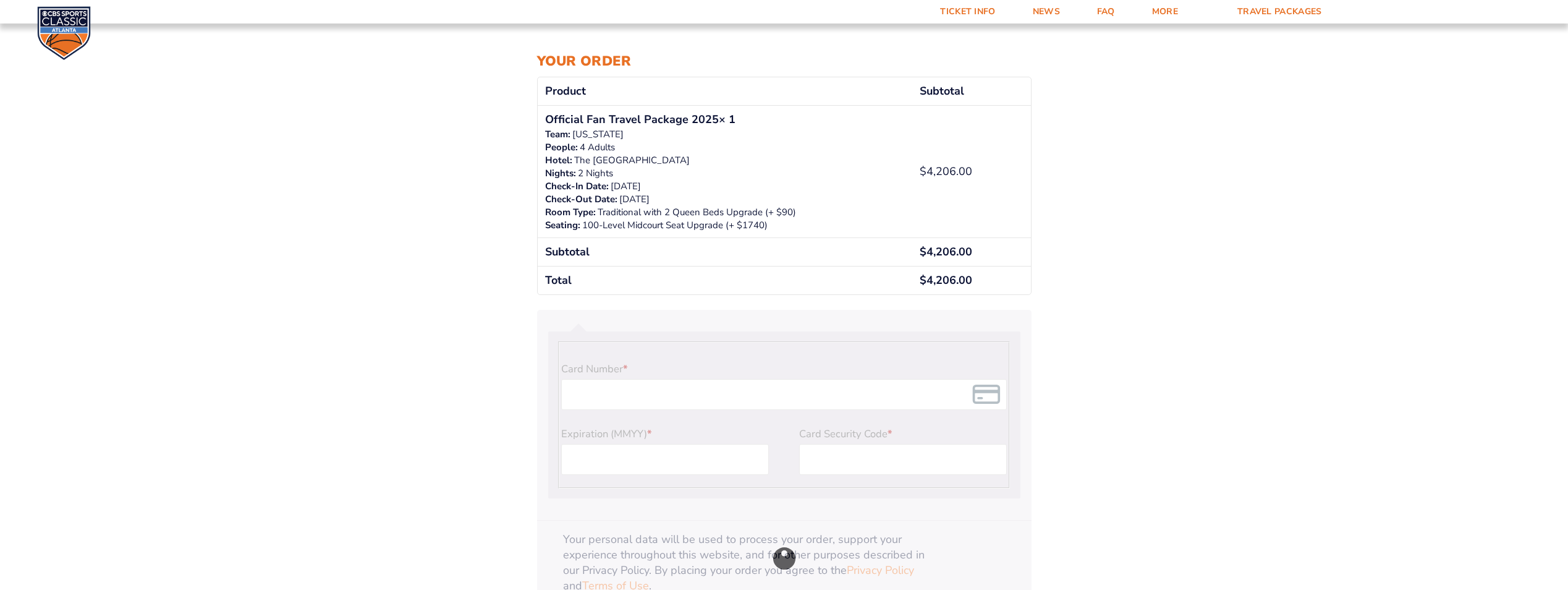
scroll to position [123, 0]
